Goal: Book appointment/travel/reservation

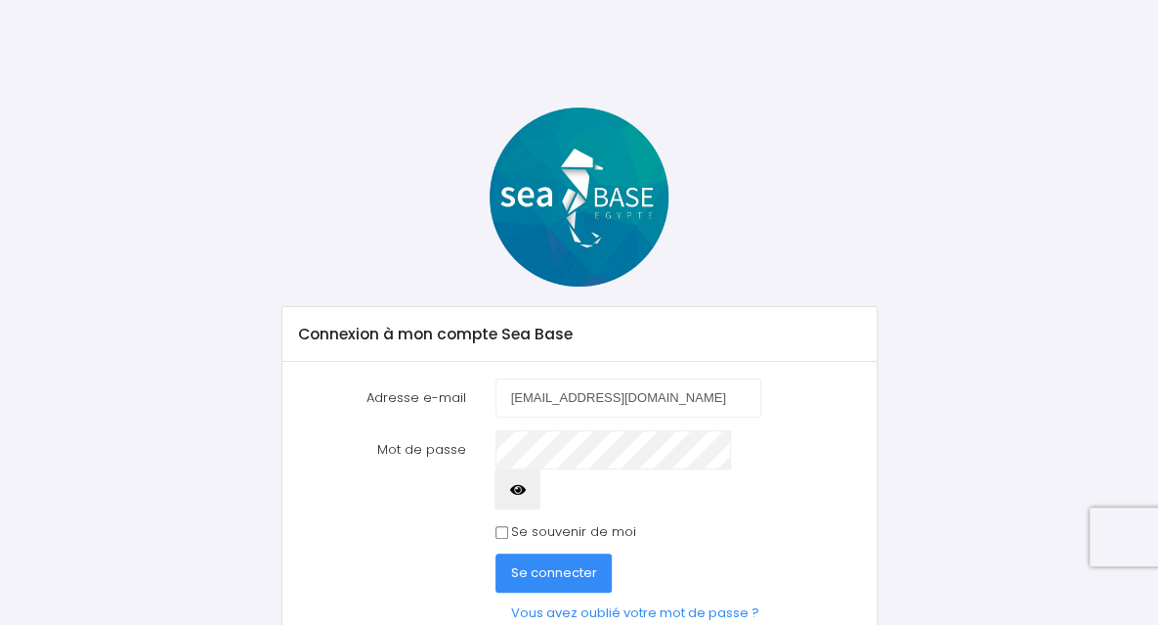
type input "[EMAIL_ADDRESS][DOMAIN_NAME]"
click at [496, 553] on button "Se connecter" at bounding box center [554, 572] width 117 height 39
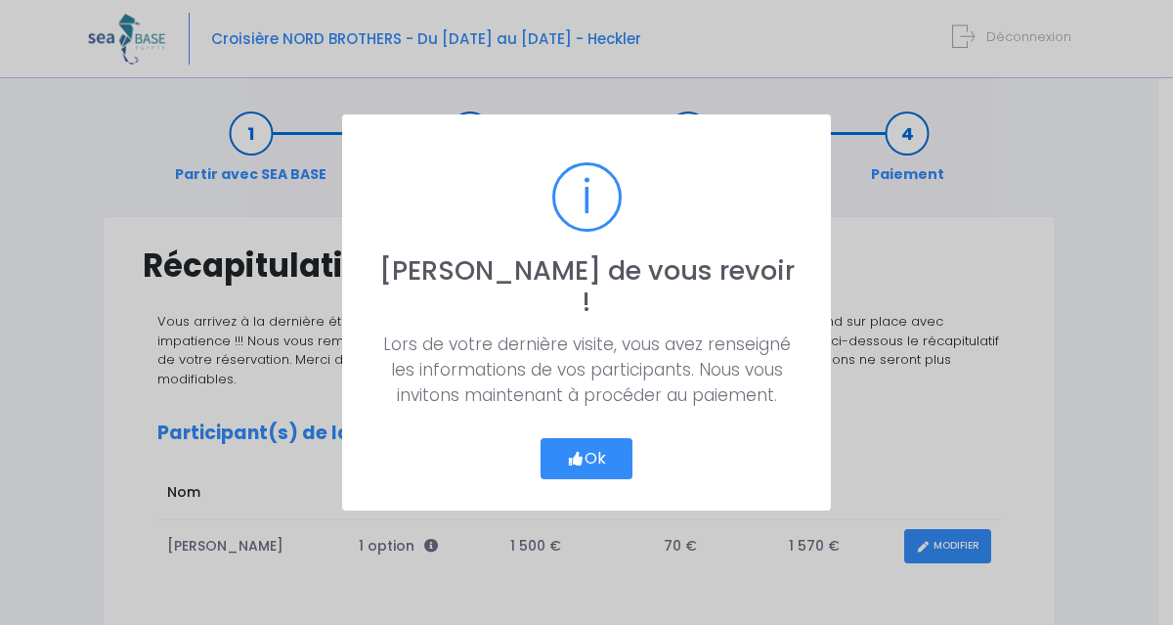
click at [602, 445] on button "Ok" at bounding box center [587, 458] width 92 height 41
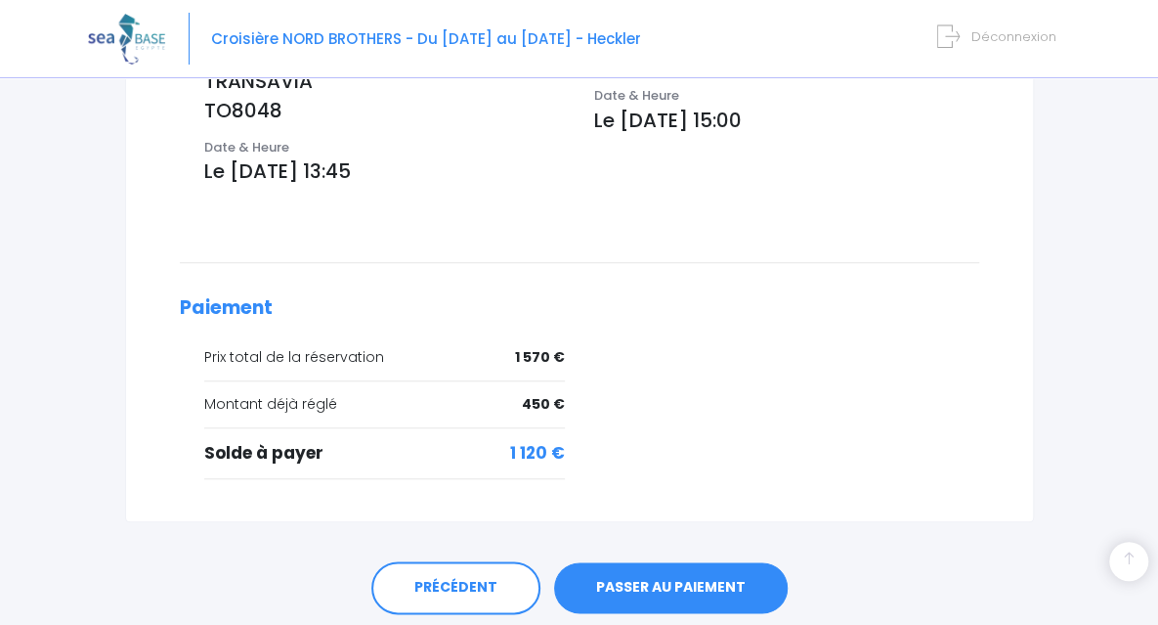
scroll to position [774, 0]
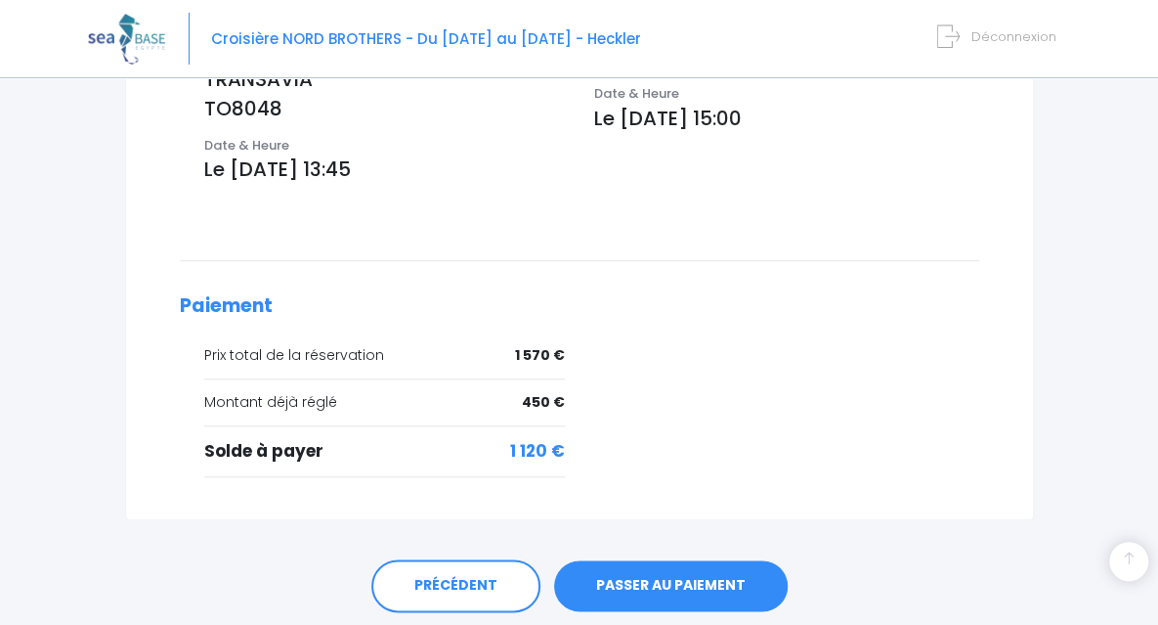
click at [684, 560] on link "PASSER AU PAIEMENT" at bounding box center [671, 585] width 234 height 51
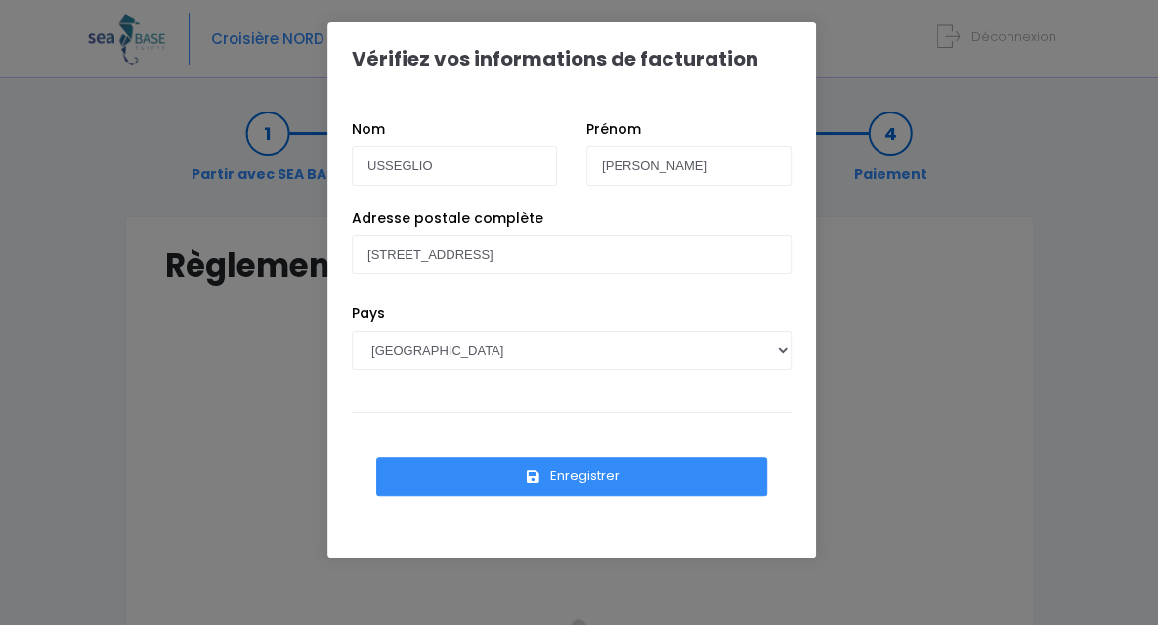
click at [534, 477] on icon "submit" at bounding box center [534, 477] width 18 height 0
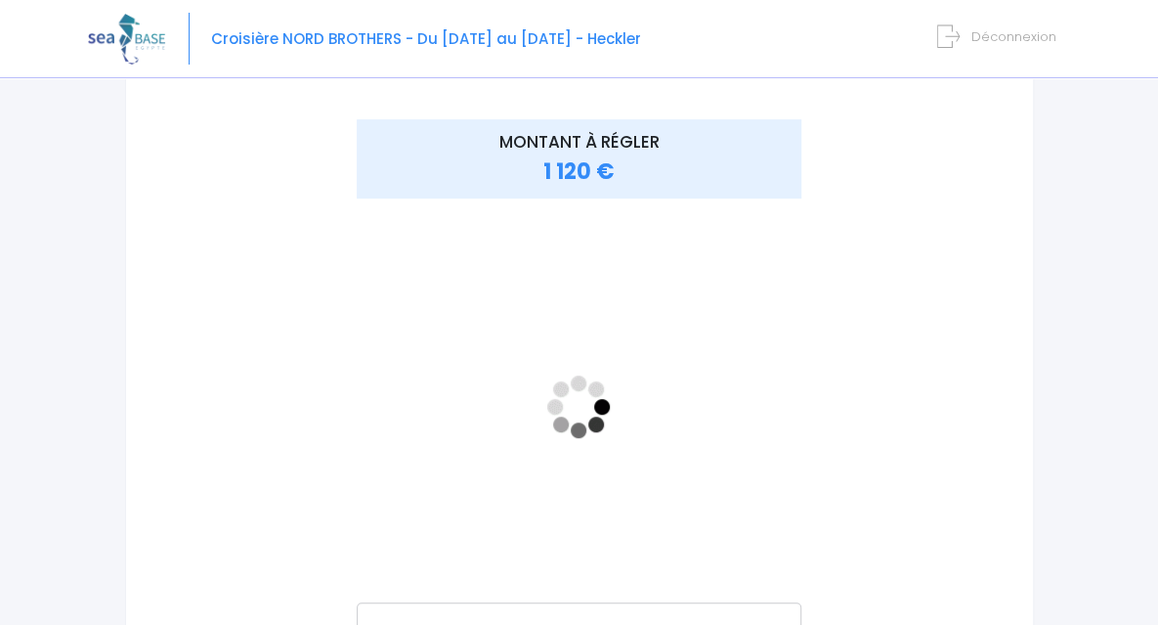
scroll to position [204, 0]
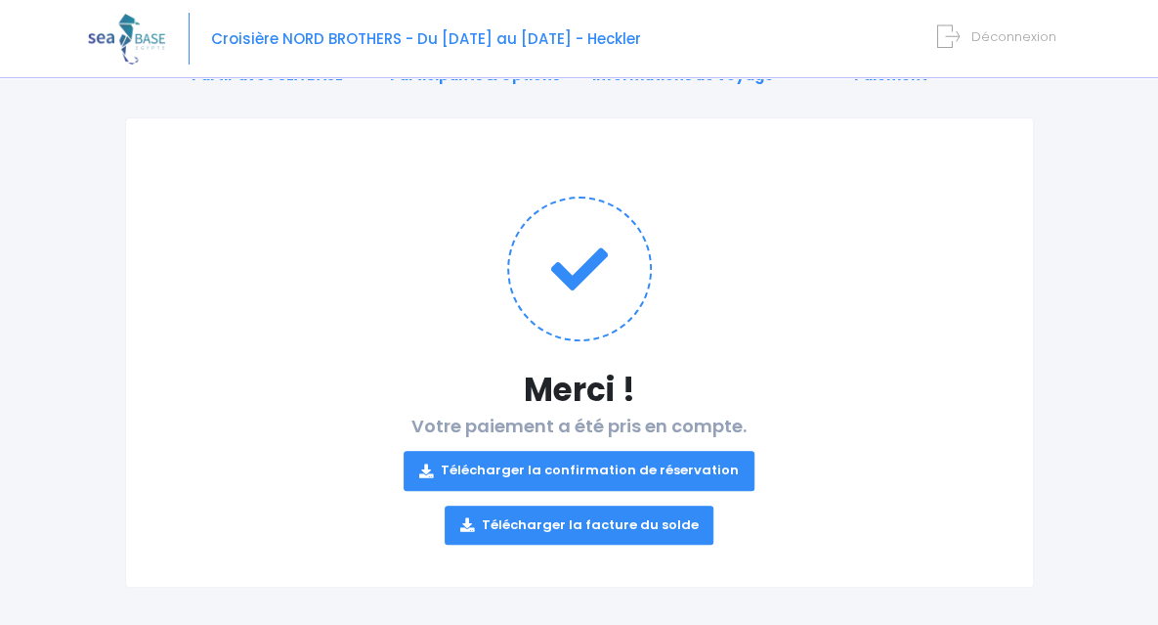
scroll to position [108, 0]
